Goal: Communication & Community: Connect with others

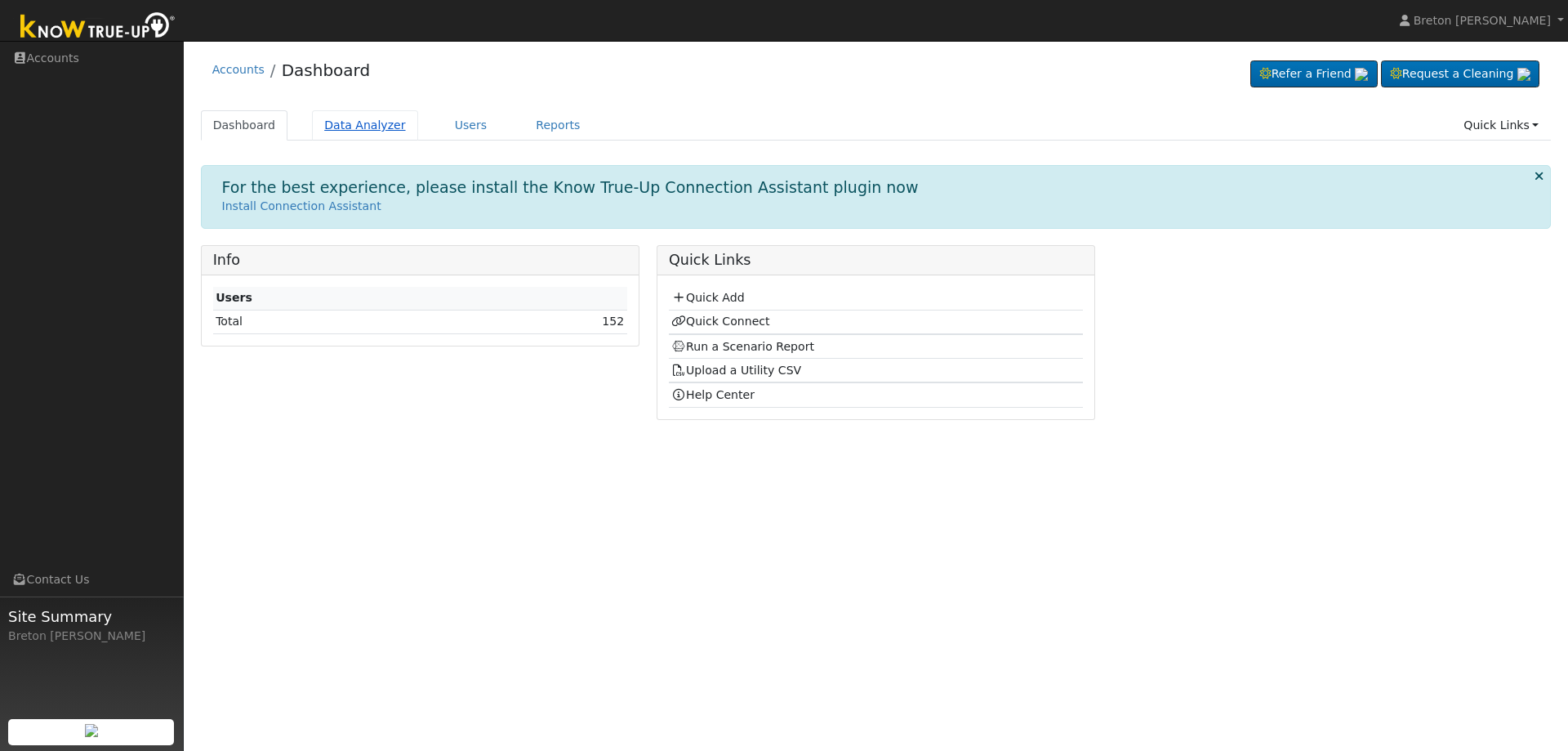
click at [347, 116] on link "Data Analyzer" at bounding box center [365, 126] width 106 height 30
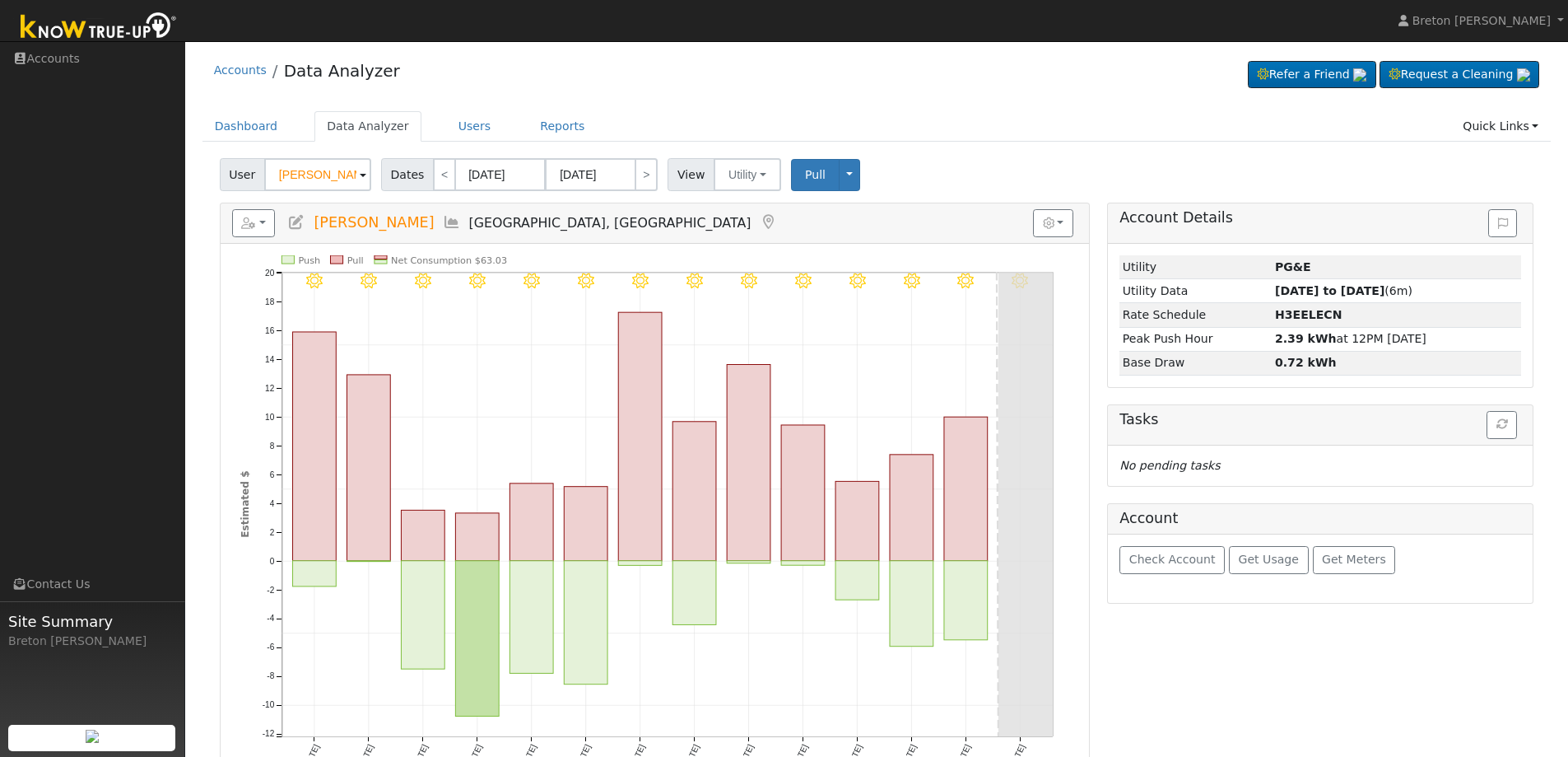
click at [360, 173] on span at bounding box center [363, 175] width 7 height 19
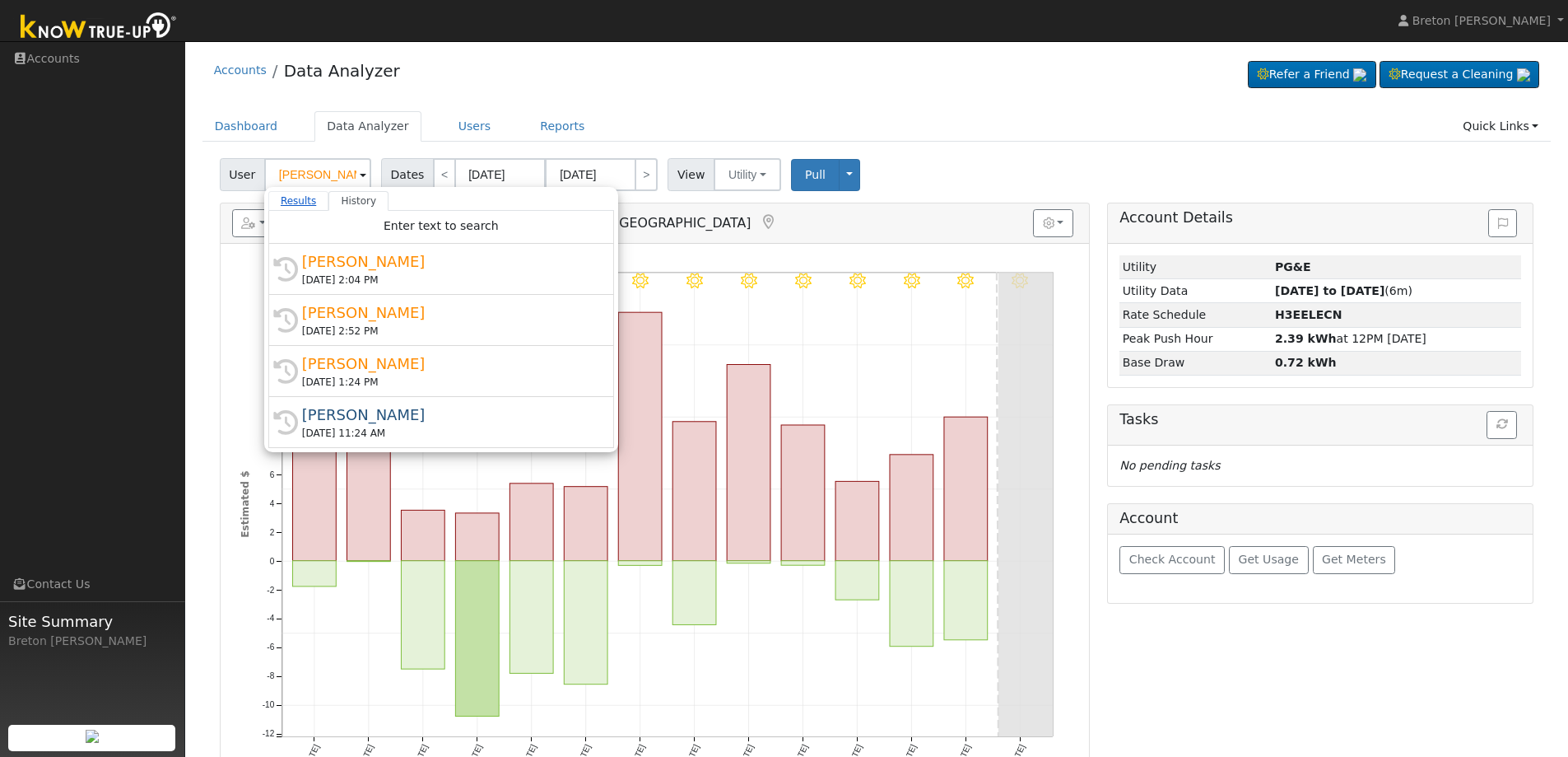
click at [291, 195] on link "Results" at bounding box center [298, 201] width 61 height 20
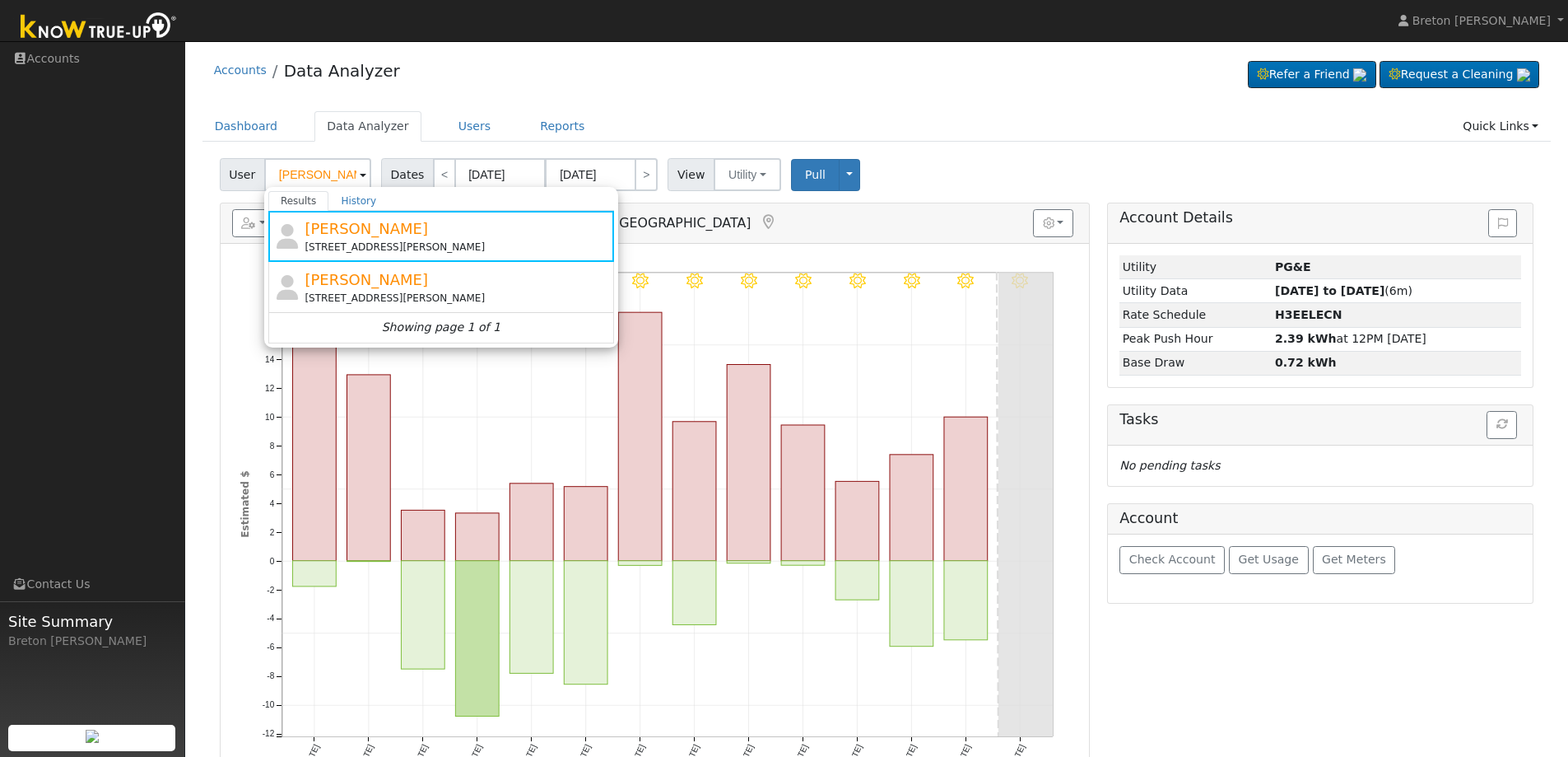
click at [643, 70] on div "Accounts Data Analyzer Refer a Friend Request a Cleaning" at bounding box center [877, 75] width 1349 height 51
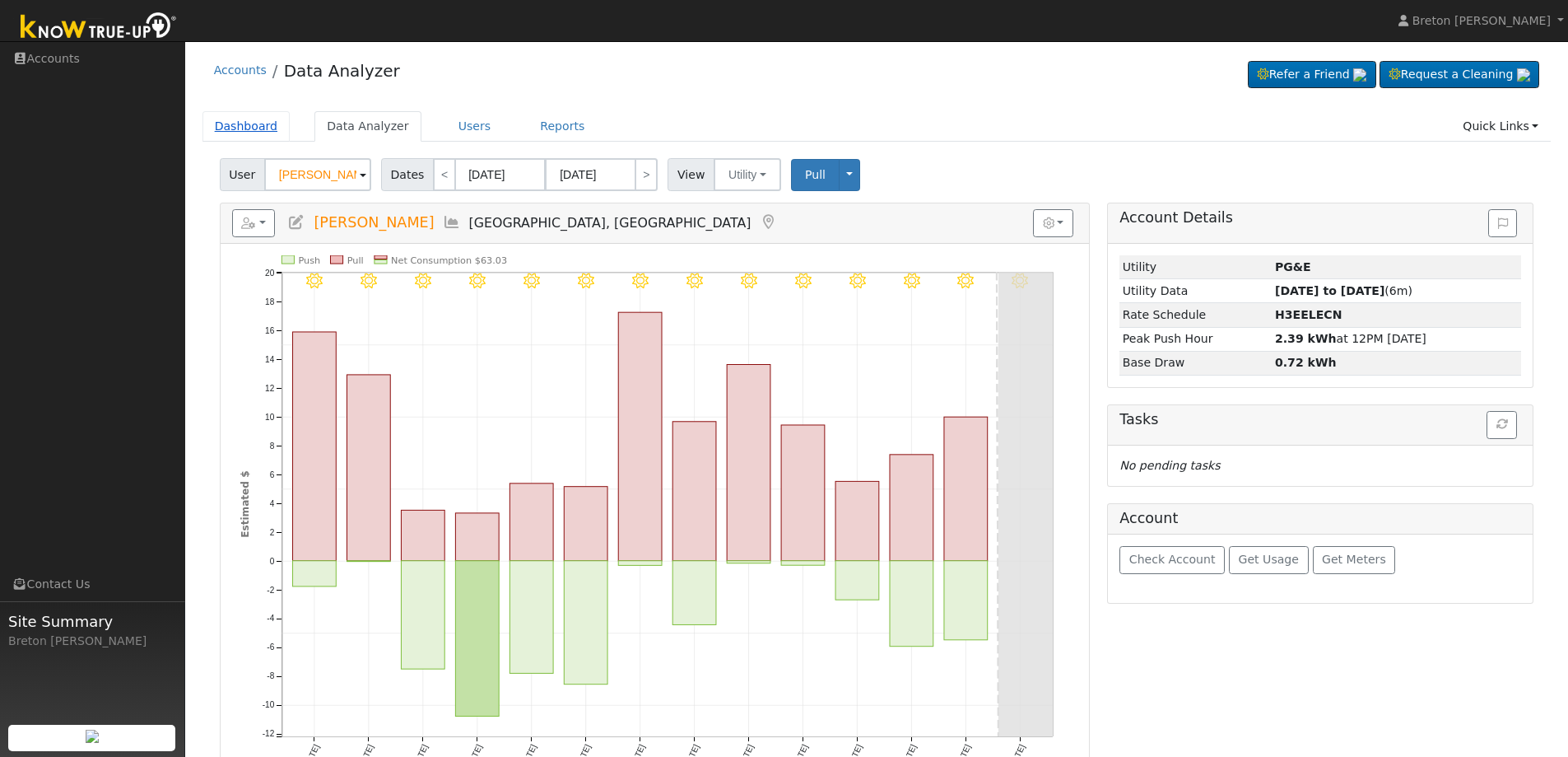
click at [233, 129] on link "Dashboard" at bounding box center [247, 127] width 88 height 30
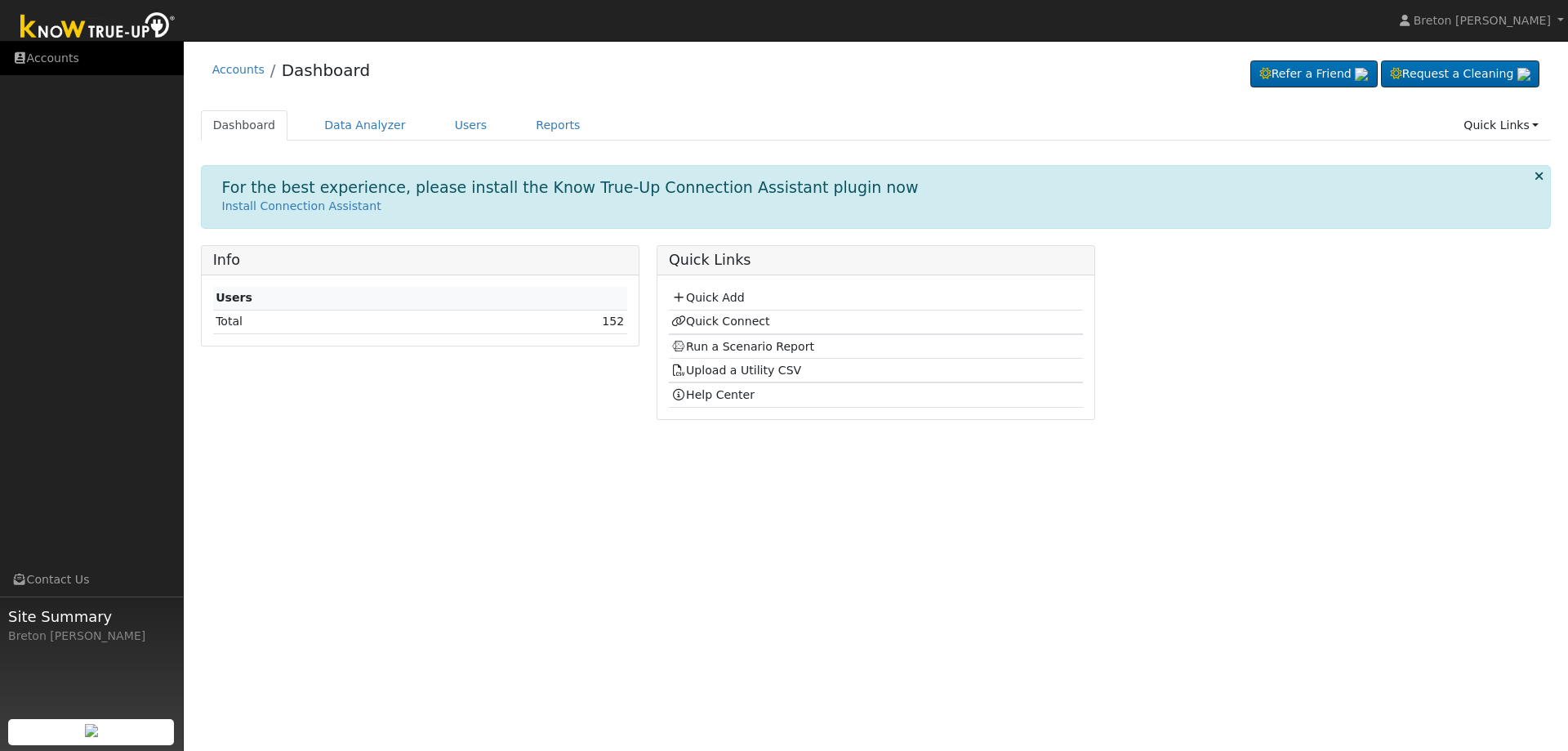
click at [26, 57] on icon at bounding box center [20, 58] width 15 height 11
click at [349, 122] on link "Data Analyzer" at bounding box center [365, 126] width 106 height 30
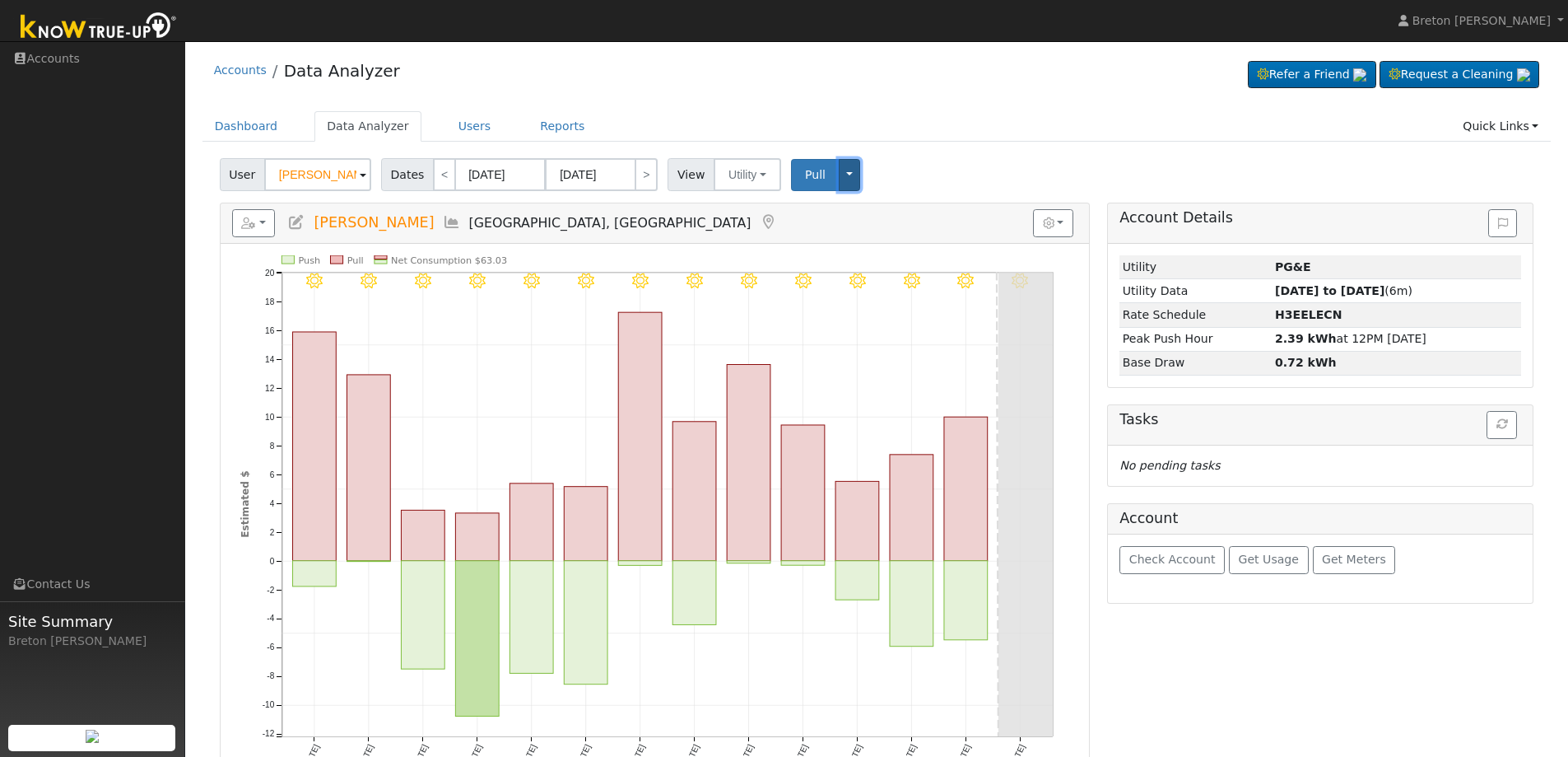
click at [839, 175] on button "Toggle Dropdown" at bounding box center [850, 174] width 22 height 32
click at [966, 165] on div "User Juan Santana Account Default Account Default Account 8250 Monte Cristo Ave…" at bounding box center [877, 171] width 1320 height 38
click at [1529, 17] on span "Breton [PERSON_NAME]" at bounding box center [1481, 21] width 138 height 13
click at [97, 245] on ul "Navigation Accounts Links Contact Us Site Summary Breton Stout" at bounding box center [93, 420] width 186 height 757
click at [59, 56] on link "Accounts" at bounding box center [93, 59] width 186 height 34
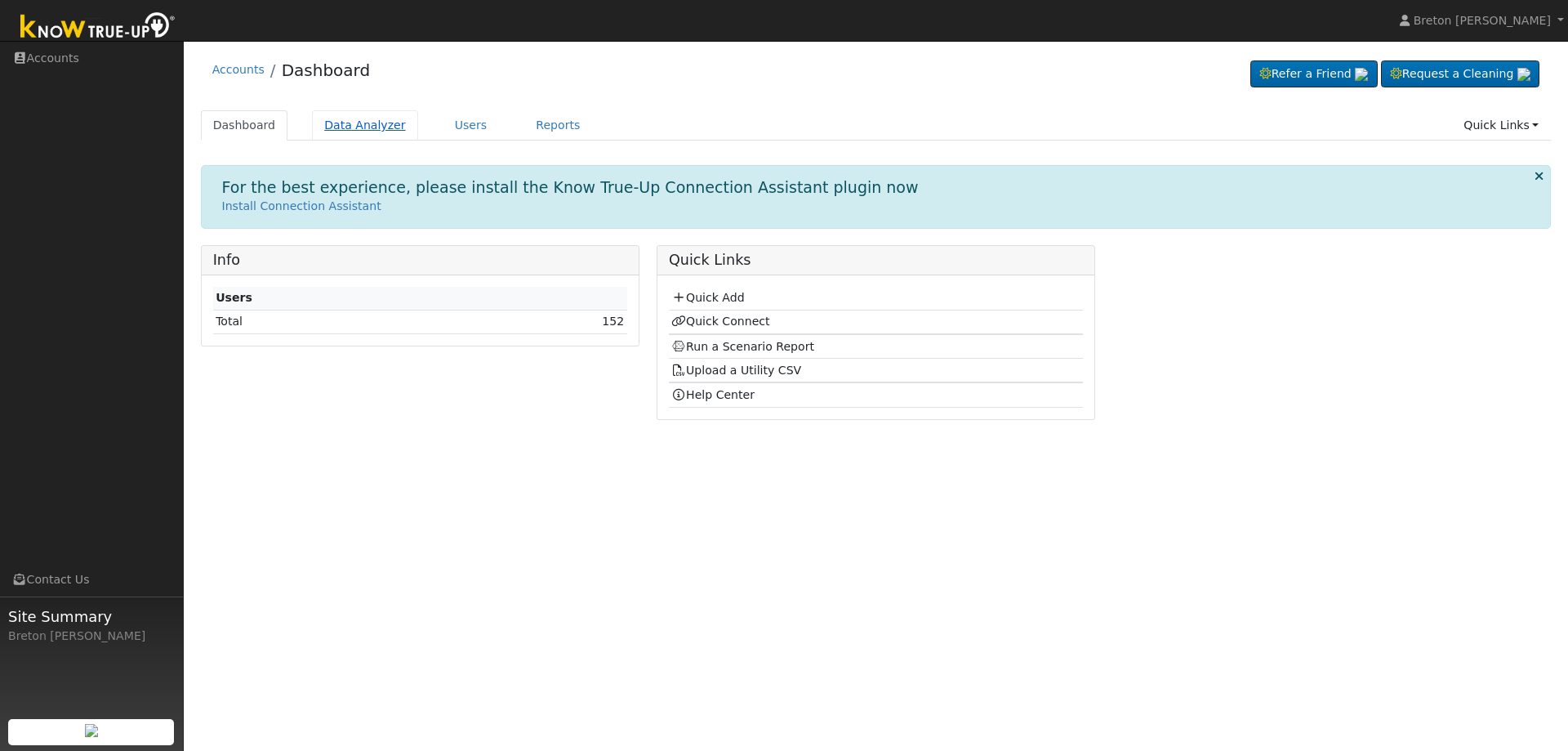
click at [360, 135] on link "Data Analyzer" at bounding box center [365, 126] width 106 height 30
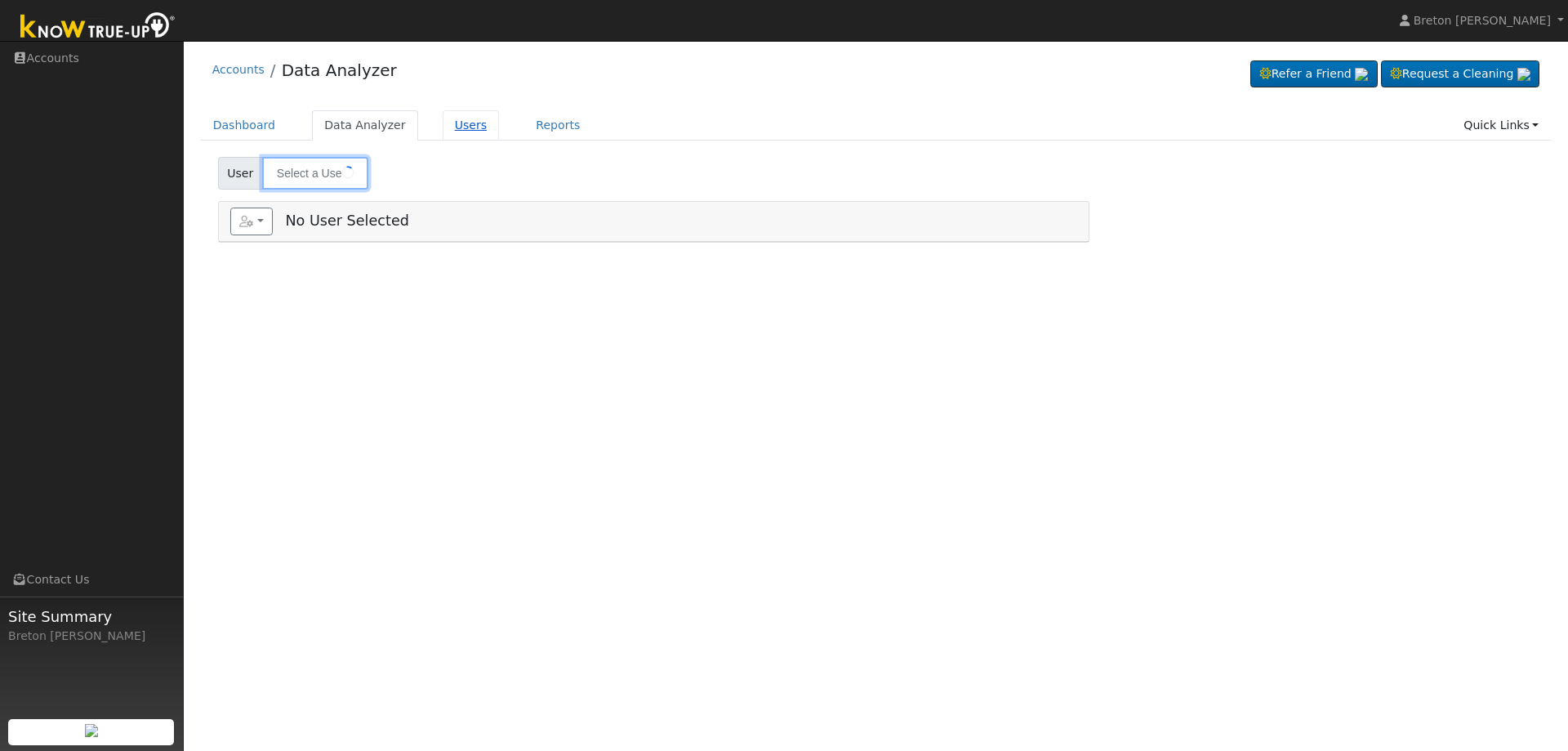
type input "Juan Santana"
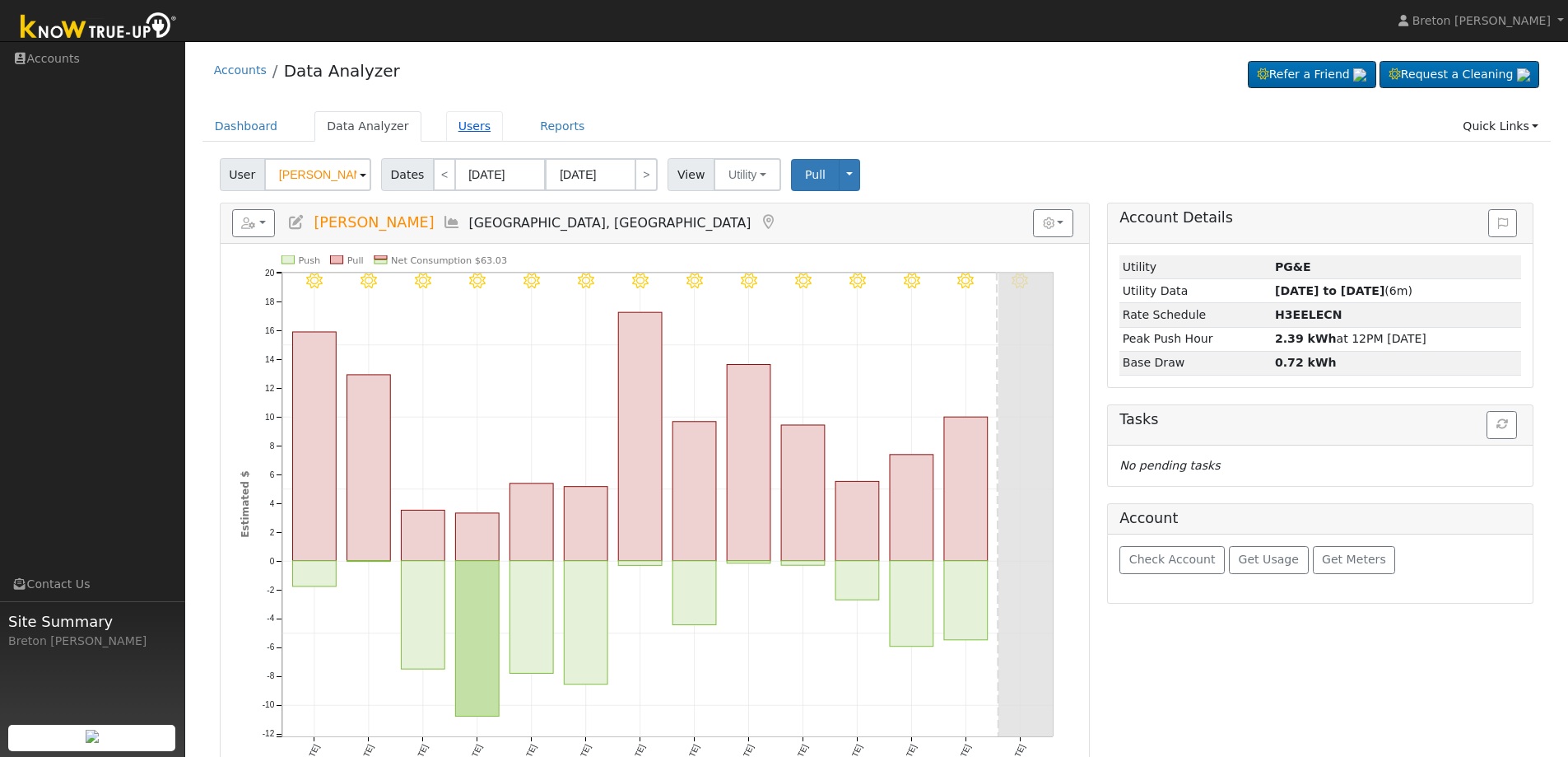
click at [455, 130] on link "Users" at bounding box center [475, 127] width 57 height 30
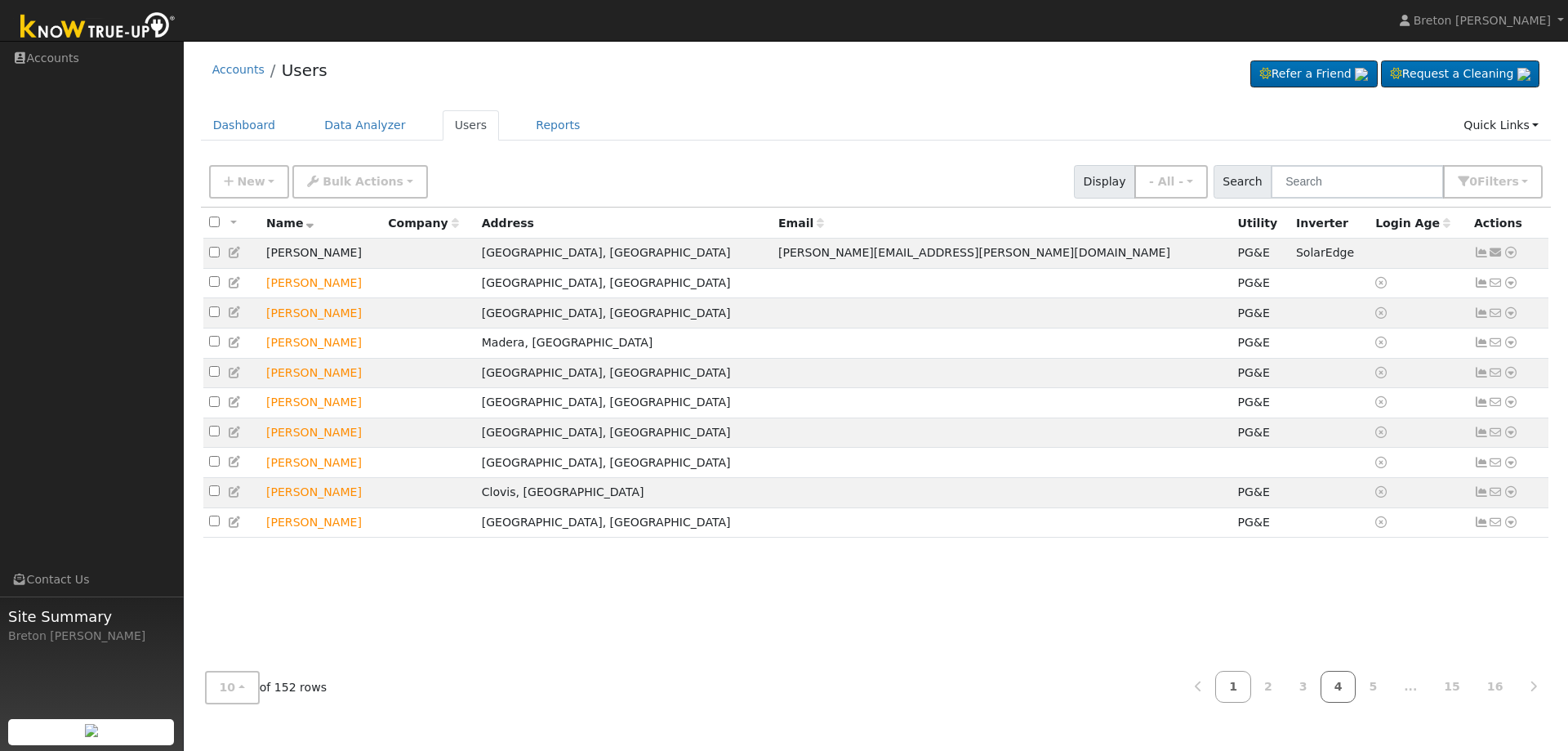
click at [1342, 687] on link "4" at bounding box center [1338, 687] width 36 height 32
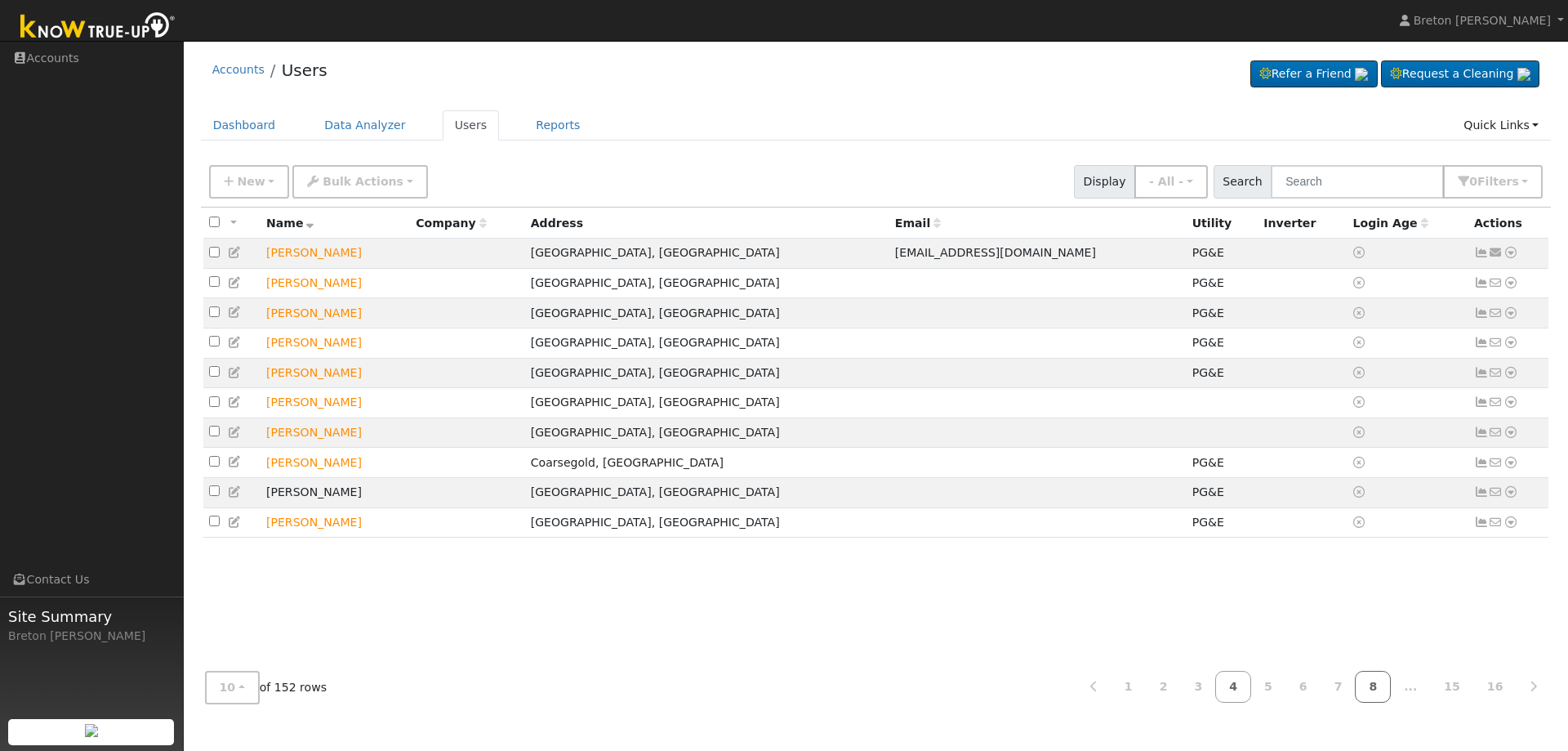
click at [1381, 686] on link "8" at bounding box center [1372, 687] width 36 height 32
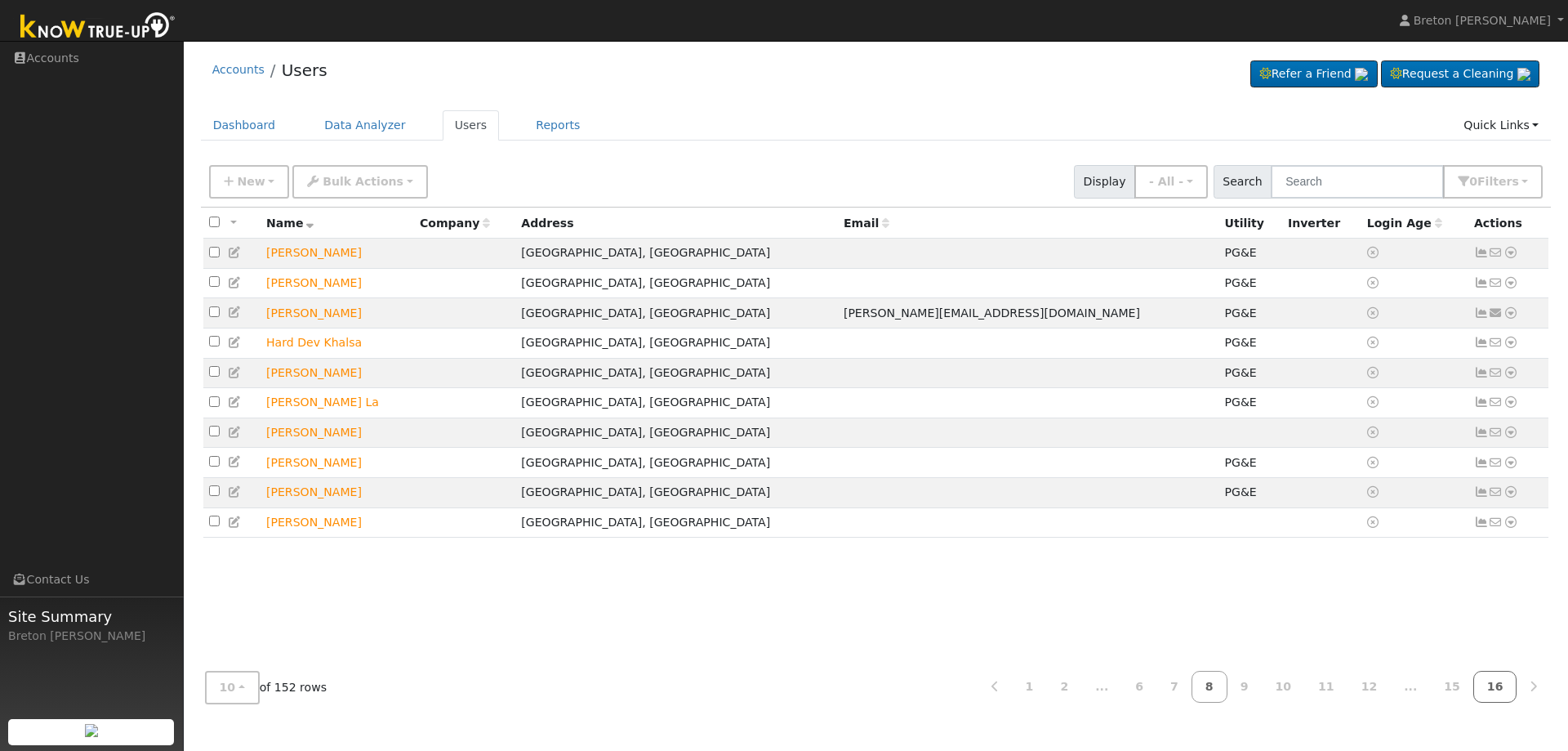
click at [1493, 689] on link "16" at bounding box center [1495, 687] width 44 height 32
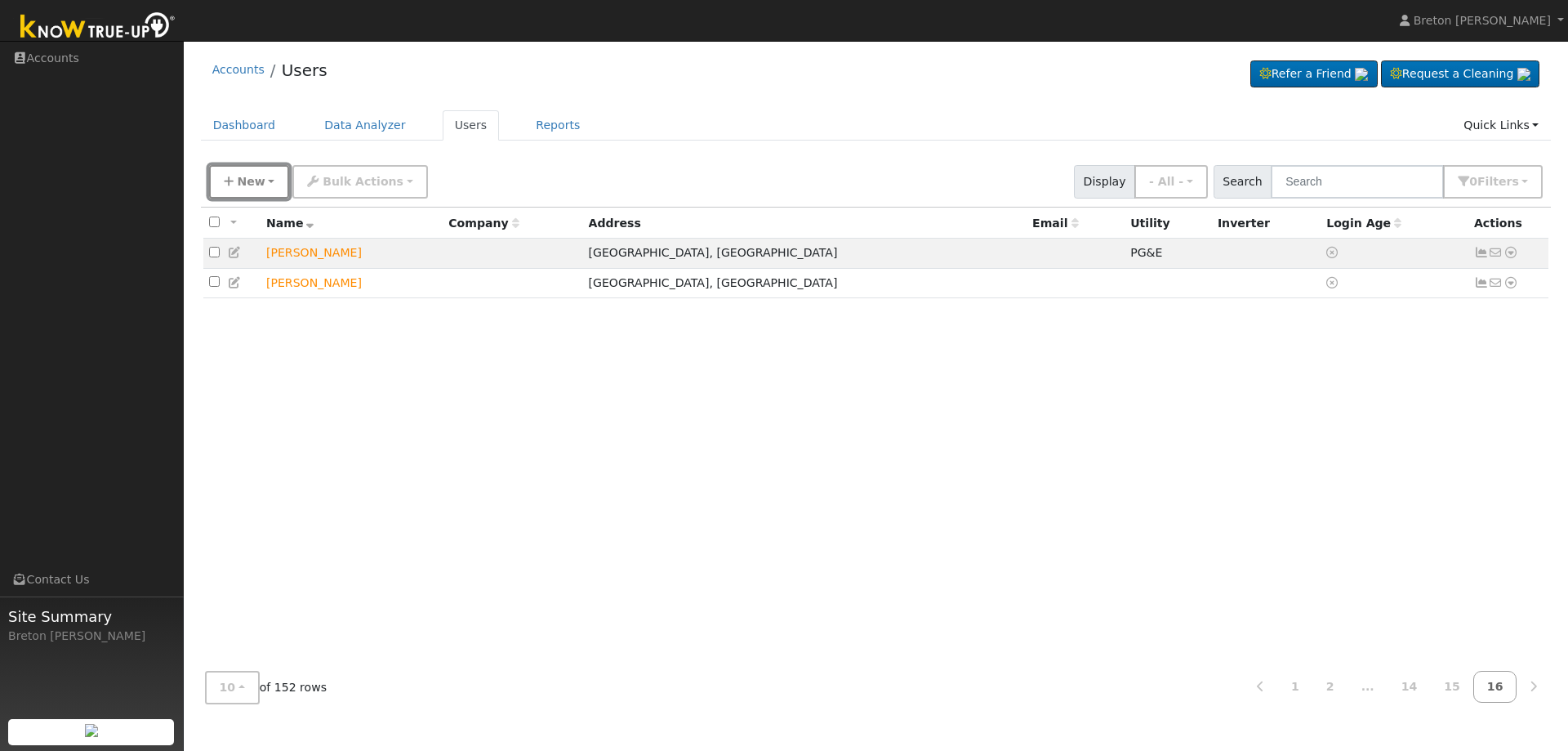
click at [232, 179] on icon "button" at bounding box center [229, 181] width 10 height 11
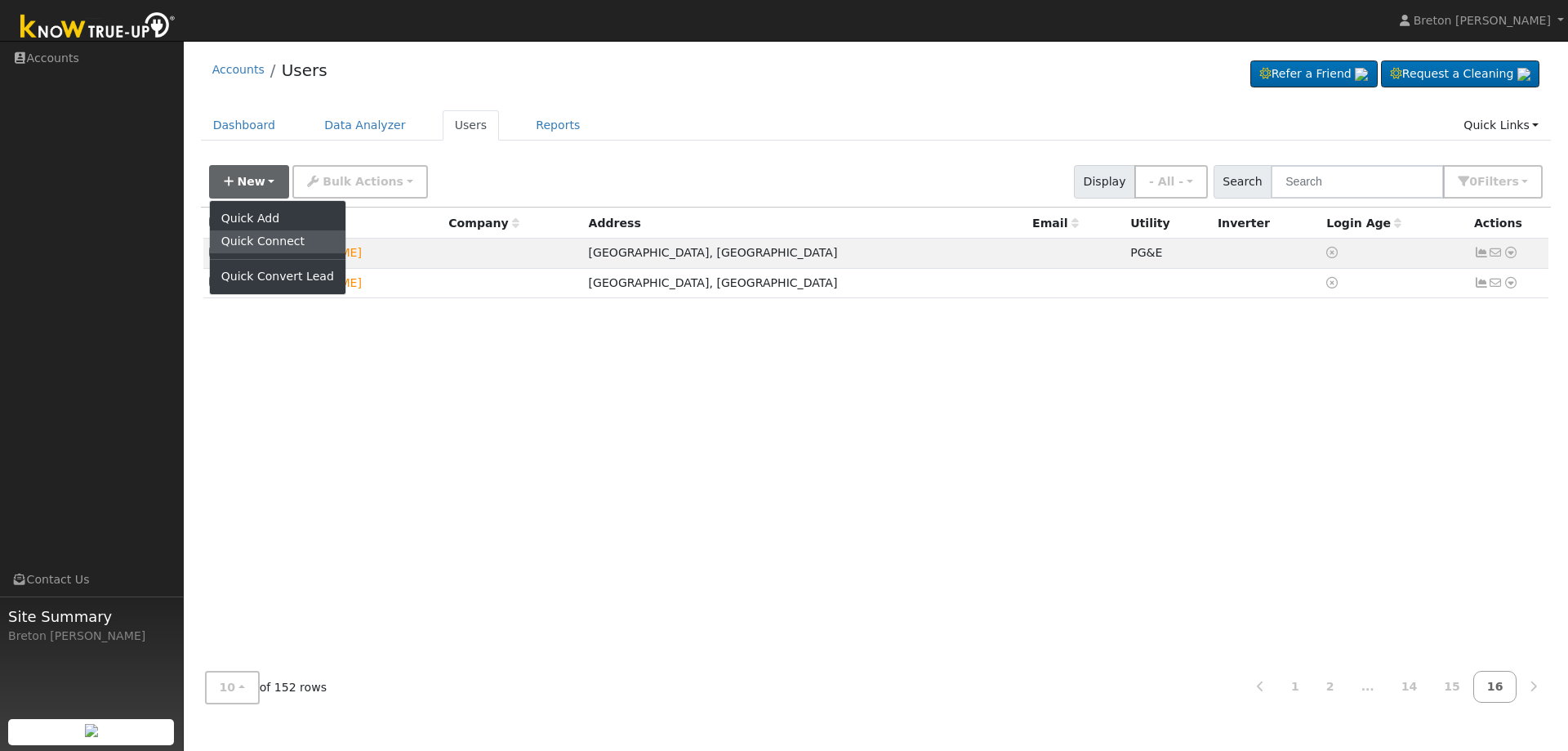
click at [252, 241] on link "Quick Connect" at bounding box center [278, 242] width 136 height 23
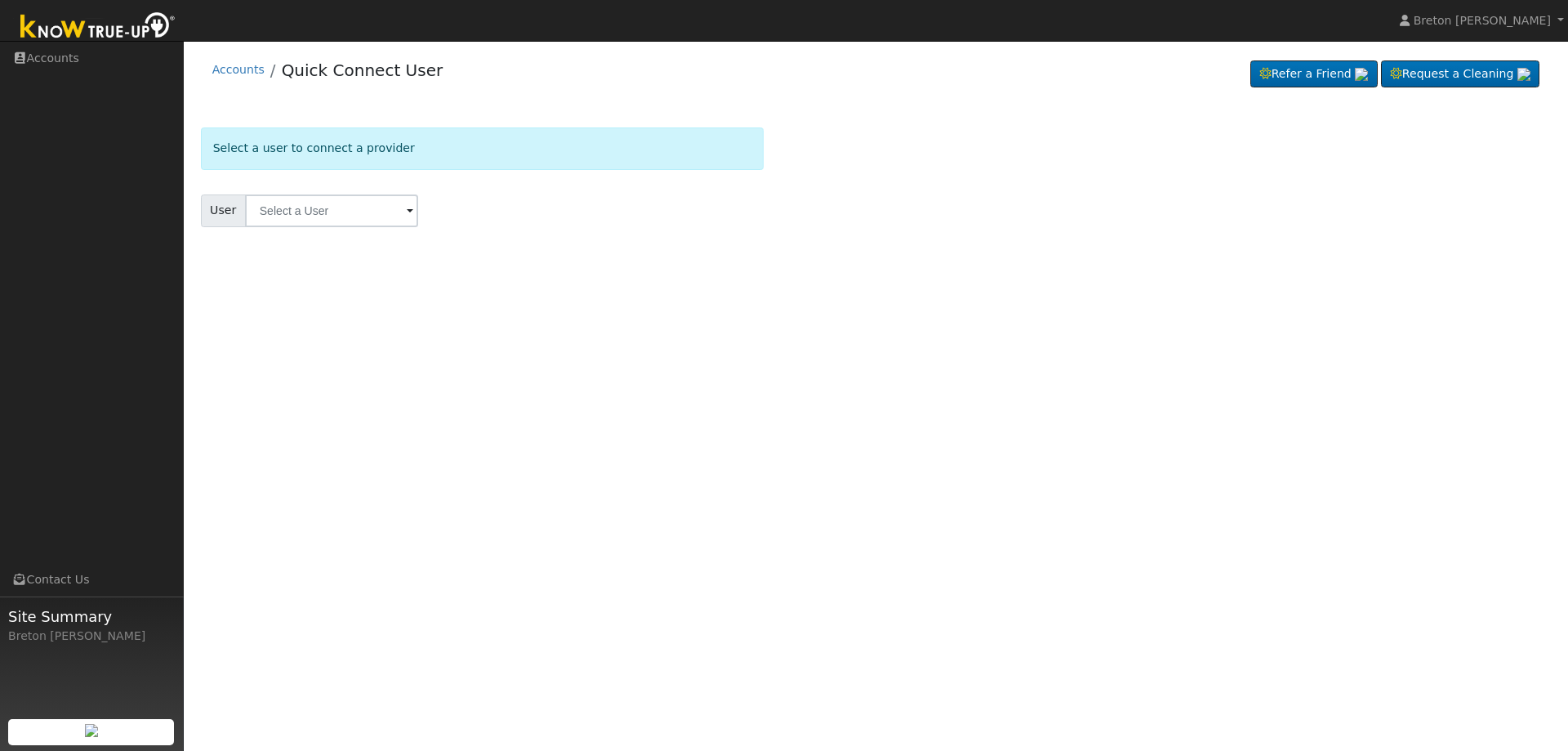
click at [337, 214] on input "text" at bounding box center [331, 210] width 173 height 33
click at [549, 203] on div "User Results Enter text to search Enter text to search No history" at bounding box center [482, 210] width 563 height 33
click at [220, 63] on link "Accounts" at bounding box center [238, 70] width 52 height 13
